Goal: Information Seeking & Learning: Learn about a topic

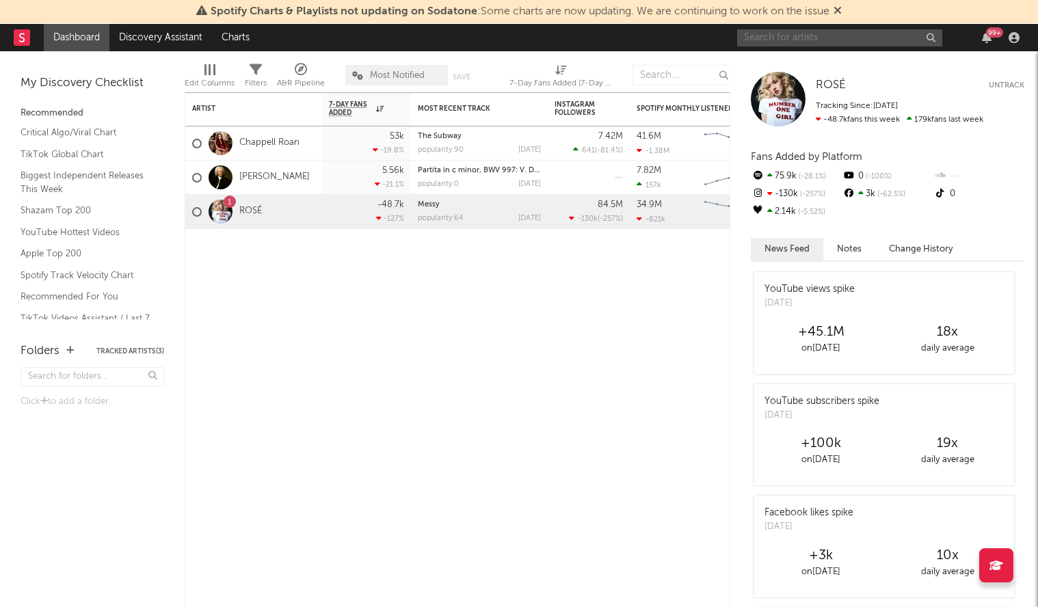
click at [804, 37] on input "text" at bounding box center [839, 37] width 205 height 17
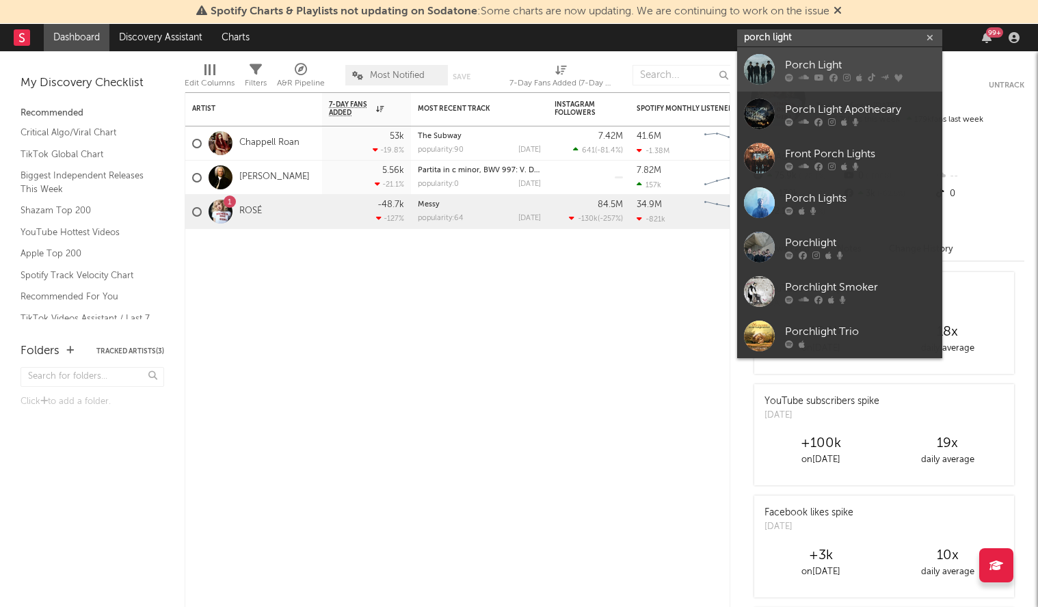
type input "porch light"
click at [823, 61] on div "Porch Light" at bounding box center [860, 65] width 150 height 16
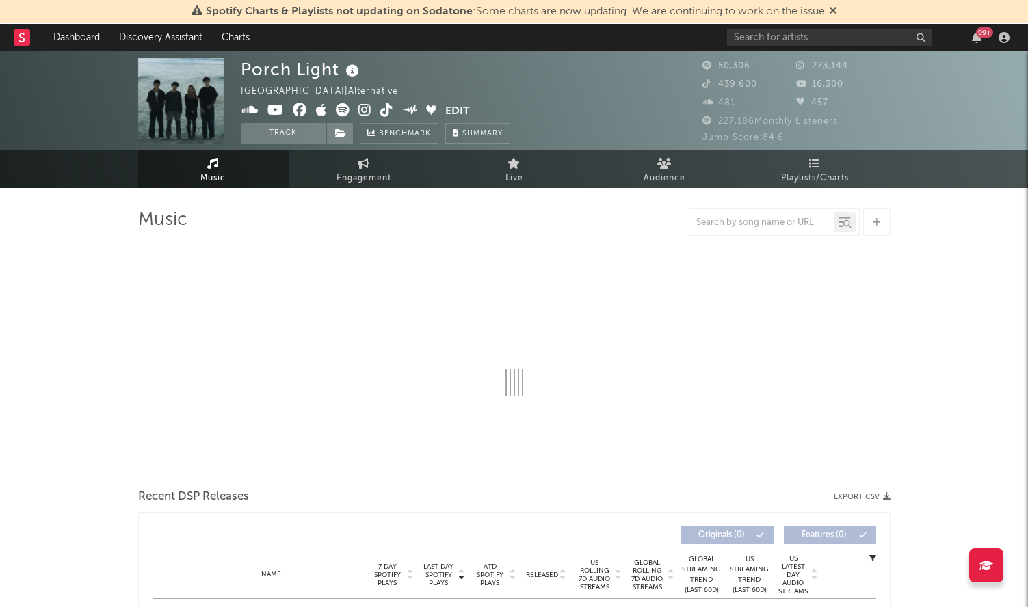
select select "6m"
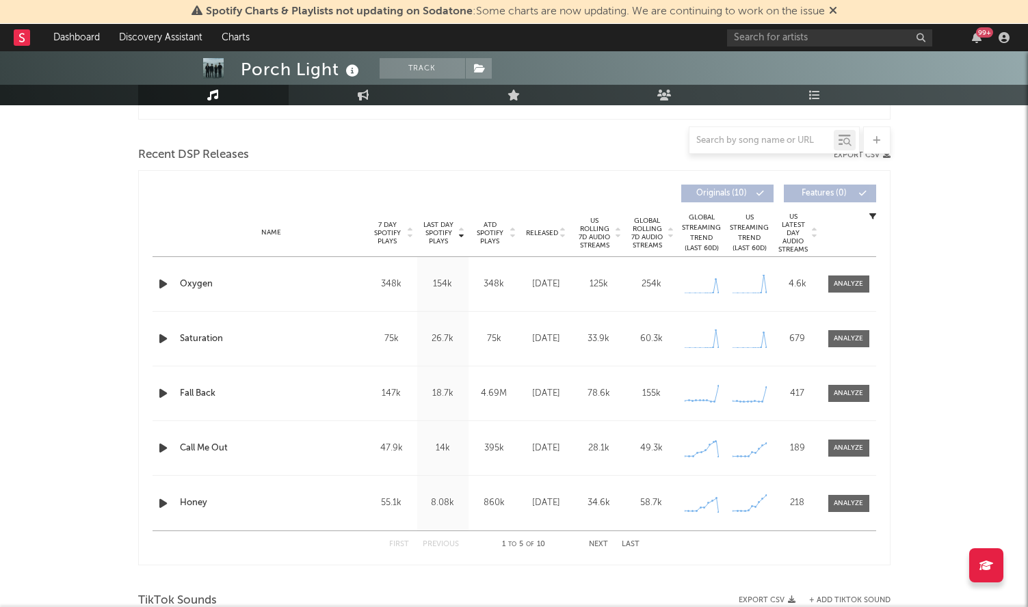
scroll to position [468, 0]
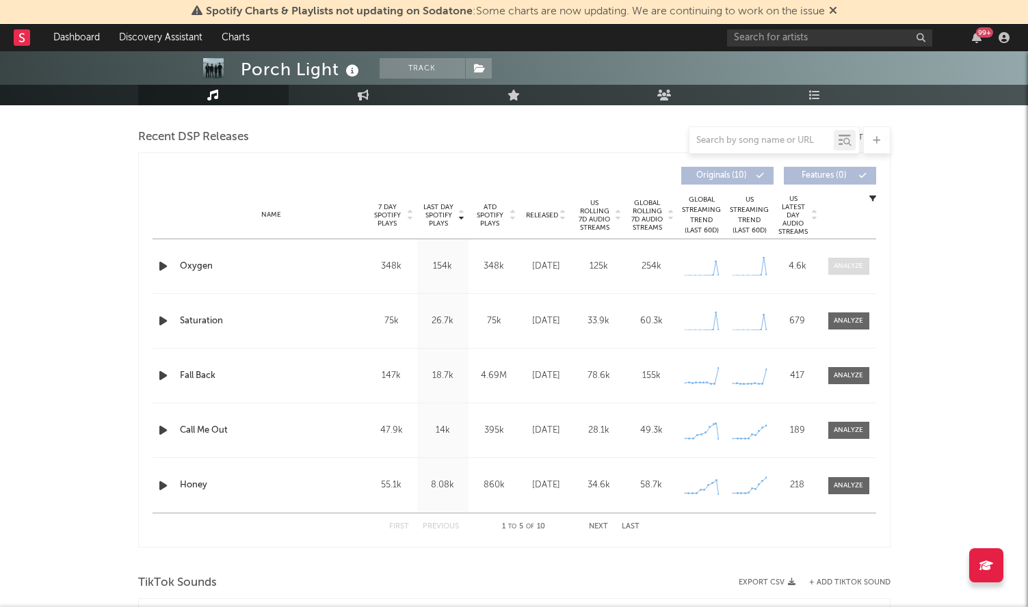
click at [843, 266] on div at bounding box center [848, 266] width 29 height 10
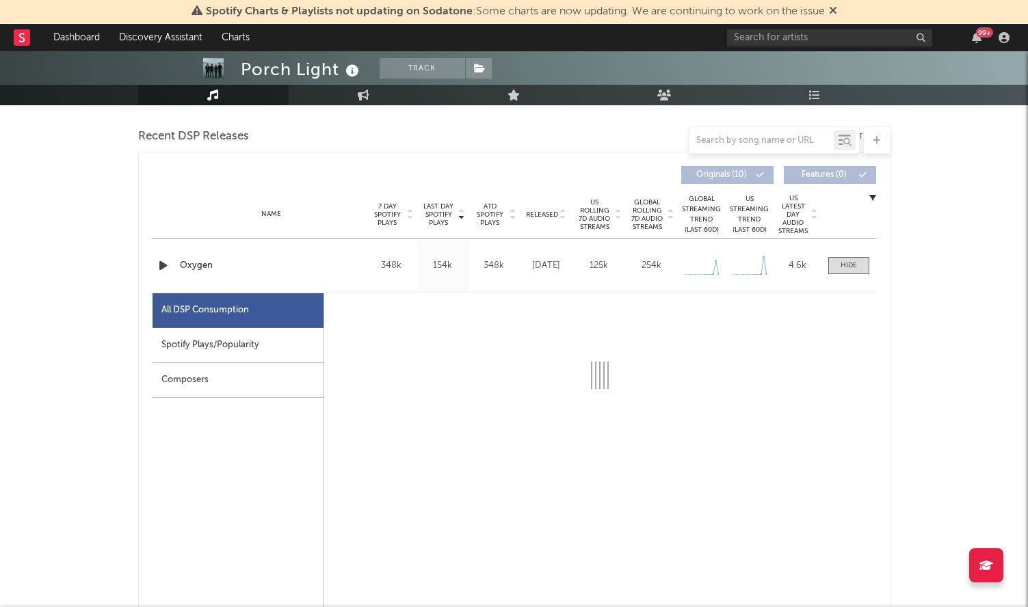
scroll to position [471, 0]
select select "1w"
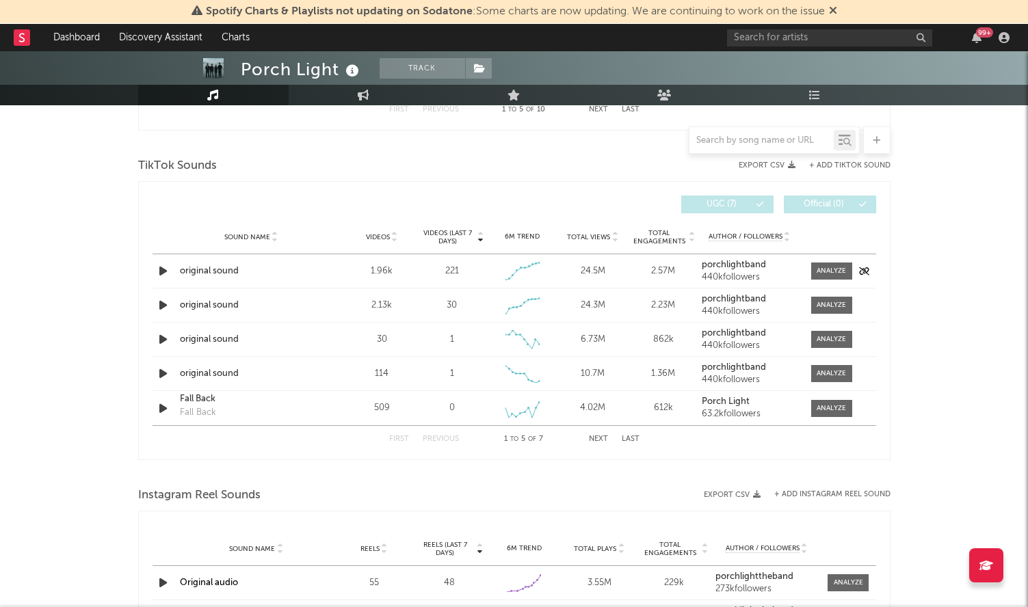
scroll to position [1533, 0]
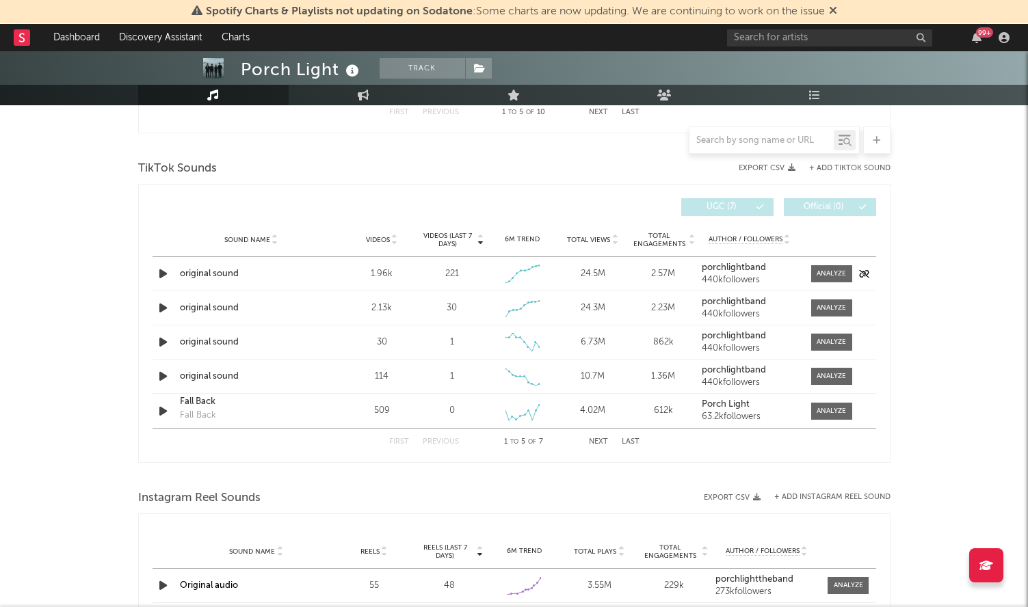
click at [204, 270] on div "original sound" at bounding box center [251, 274] width 143 height 14
click at [221, 311] on div "original sound" at bounding box center [251, 309] width 143 height 14
